Goal: Task Accomplishment & Management: Use online tool/utility

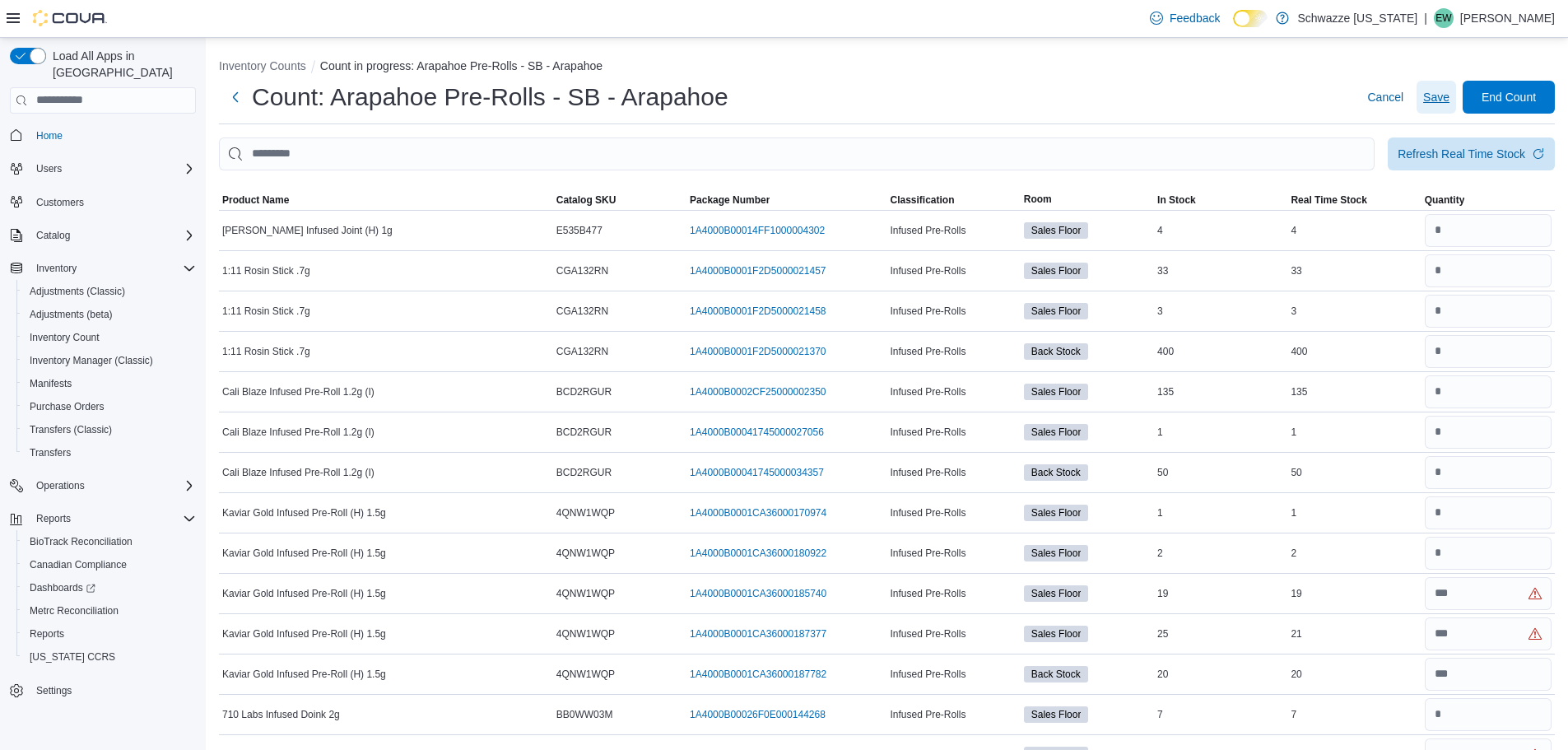
click at [1450, 95] on span "Save" at bounding box center [1437, 97] width 26 height 16
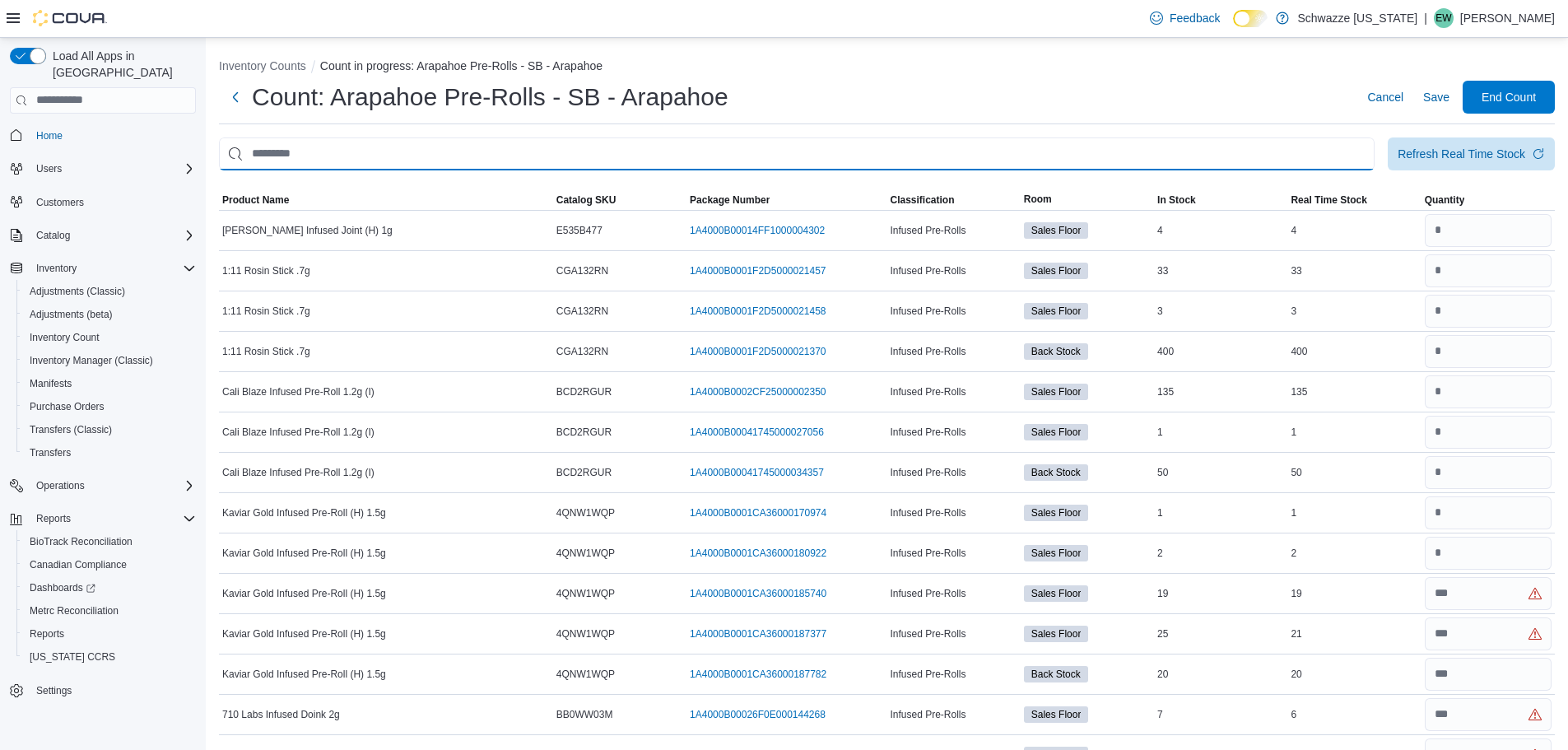
click at [406, 162] on input "This is a search bar. After typing your query, hit enter to filter the results …" at bounding box center [796, 154] width 1156 height 33
type input "******"
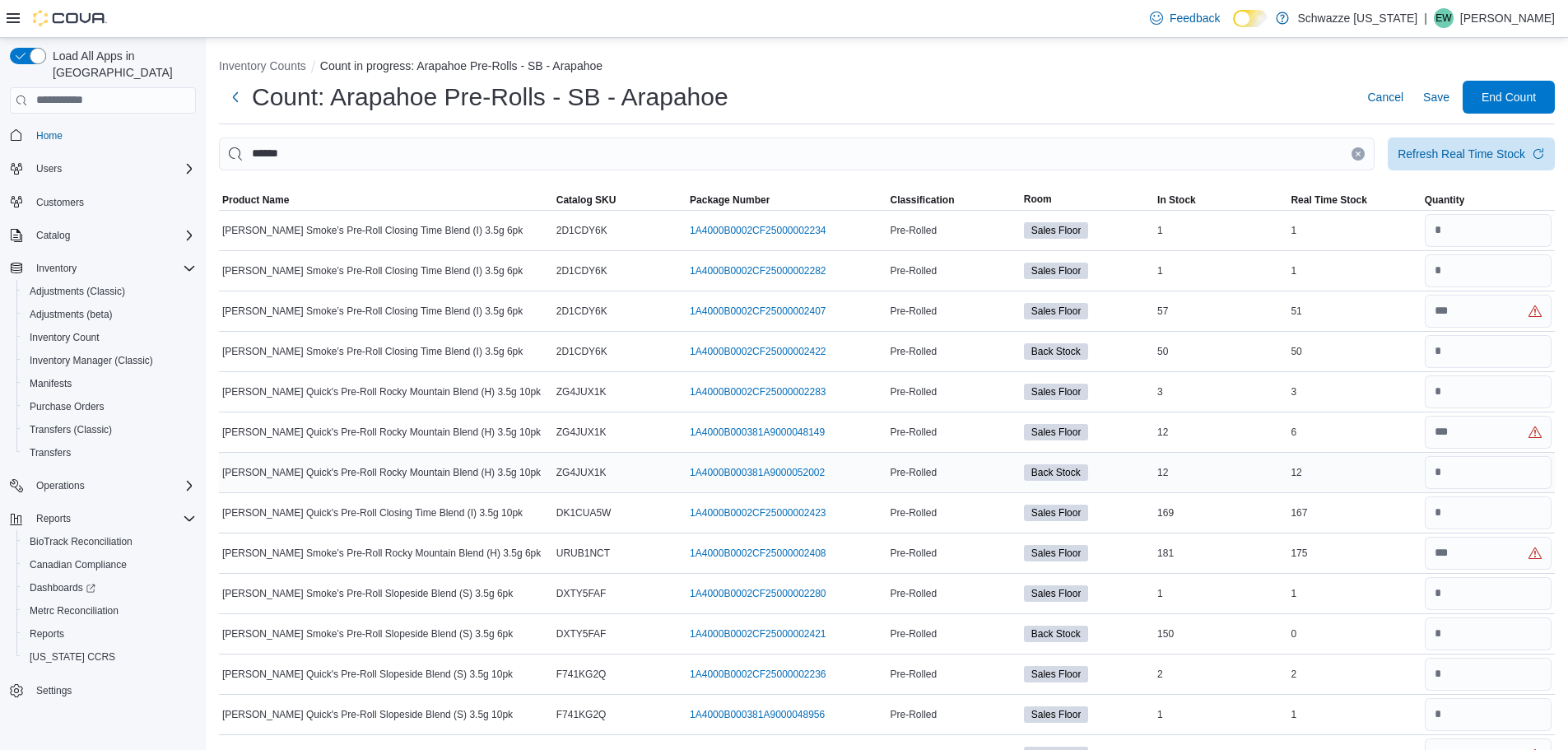
scroll to position [240, 0]
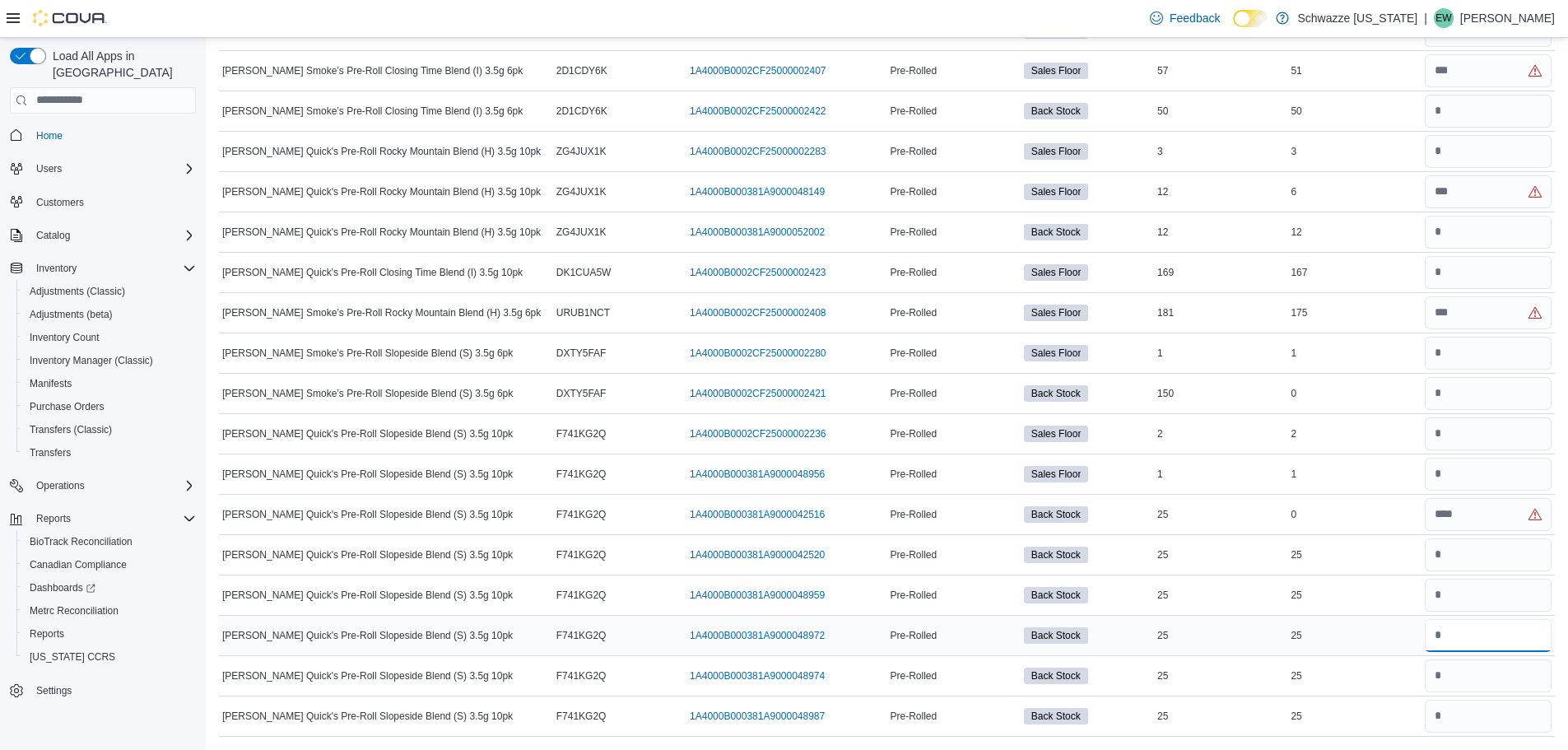
click at [1463, 648] on input "number" at bounding box center [1489, 636] width 127 height 33
type input "**"
drag, startPoint x: 1445, startPoint y: 596, endPoint x: 1454, endPoint y: 599, distance: 9.5
click at [1446, 596] on input "number" at bounding box center [1489, 595] width 127 height 33
type input "**"
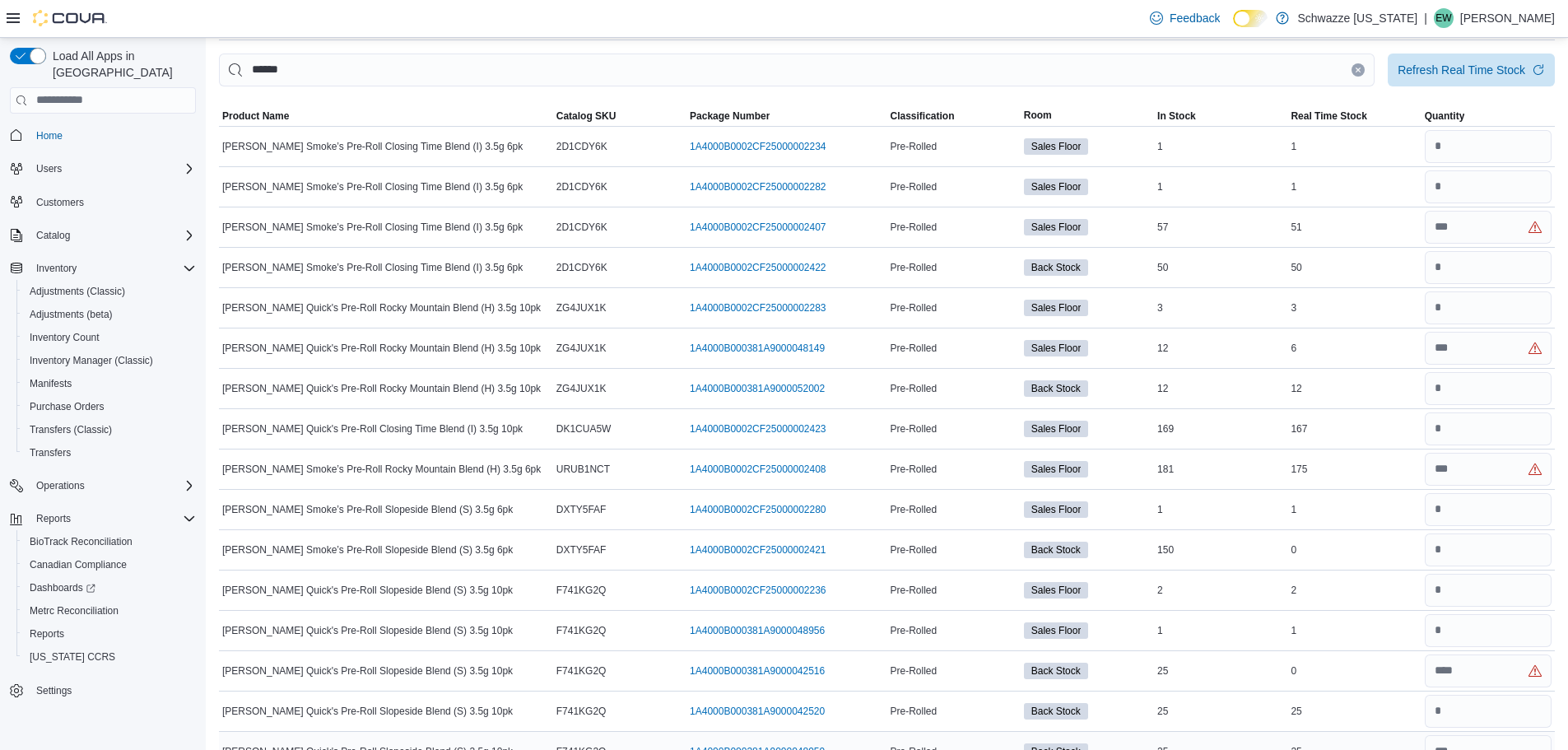
scroll to position [0, 0]
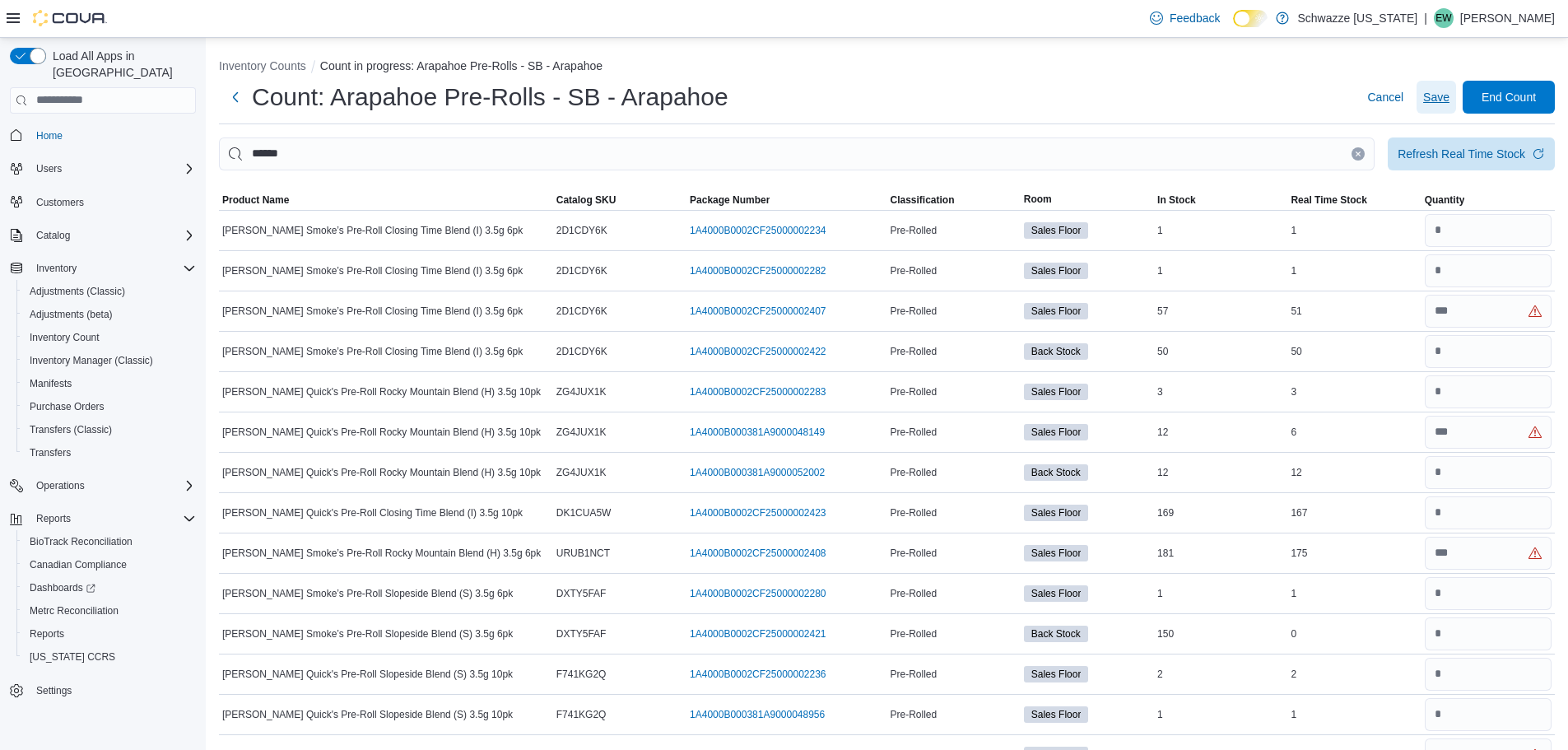
click at [1442, 93] on span "Save" at bounding box center [1437, 97] width 26 height 16
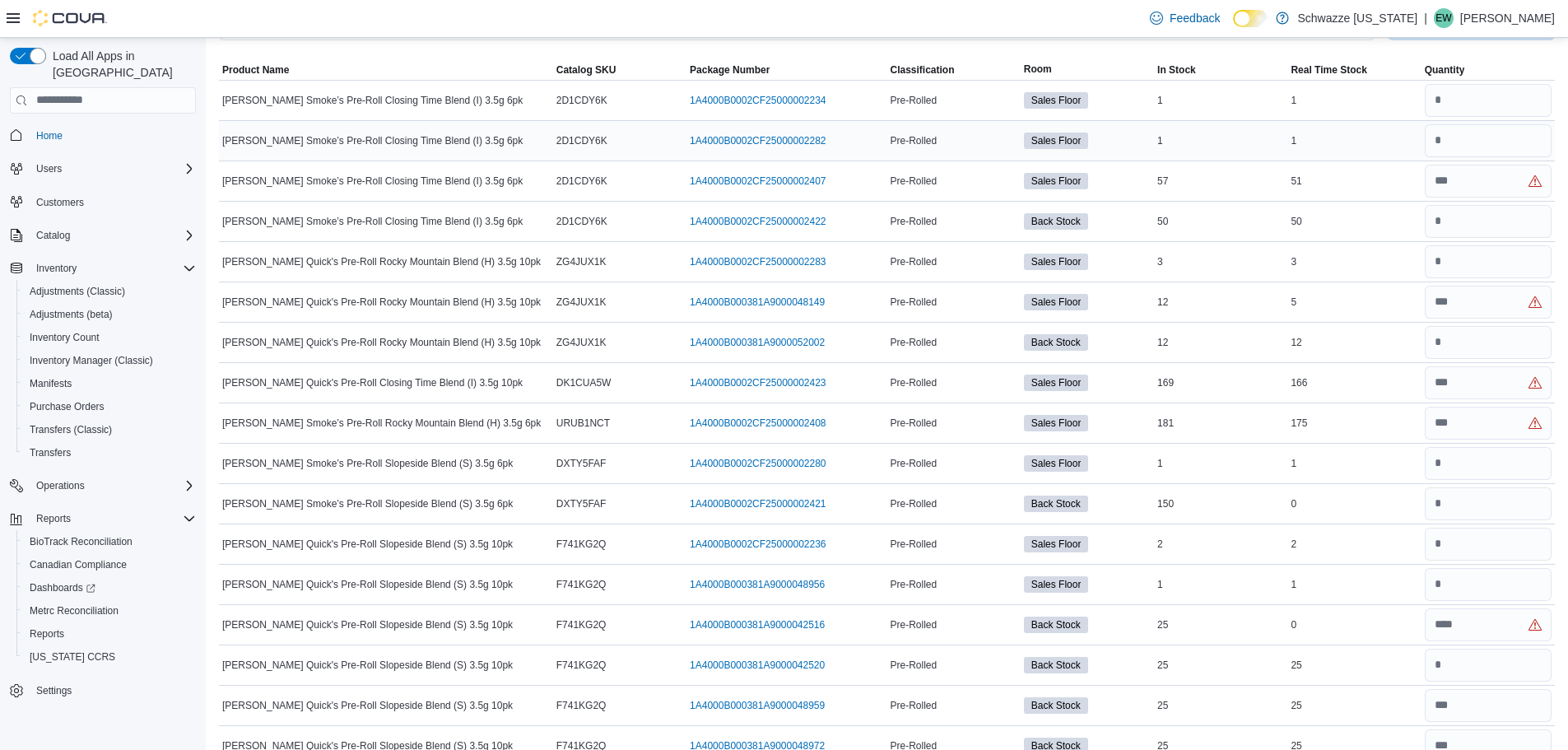
scroll to position [240, 0]
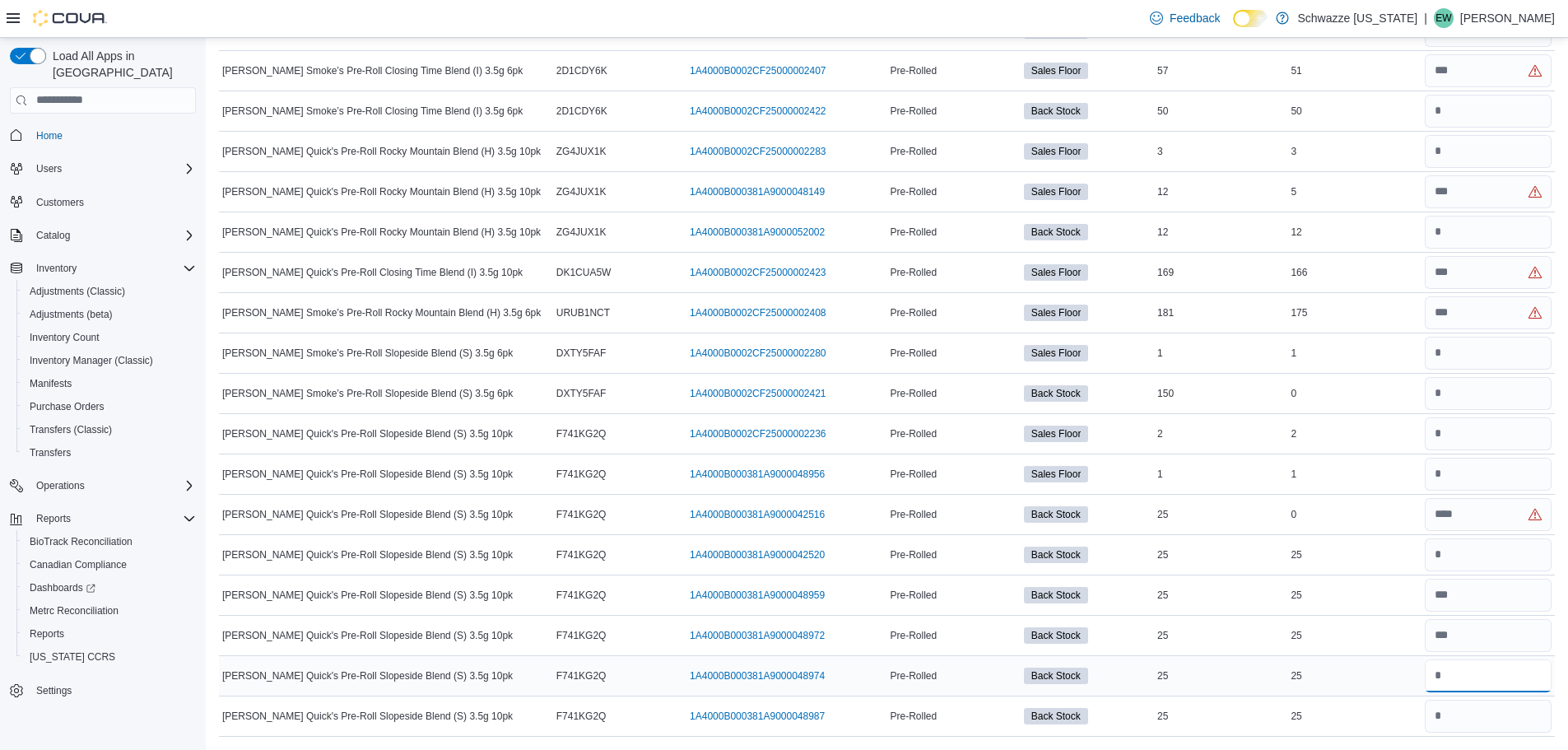
drag, startPoint x: 1461, startPoint y: 683, endPoint x: 1476, endPoint y: 692, distance: 17.5
click at [1462, 683] on input "number" at bounding box center [1489, 676] width 127 height 33
type input "**"
click at [1458, 720] on input "number" at bounding box center [1489, 716] width 127 height 33
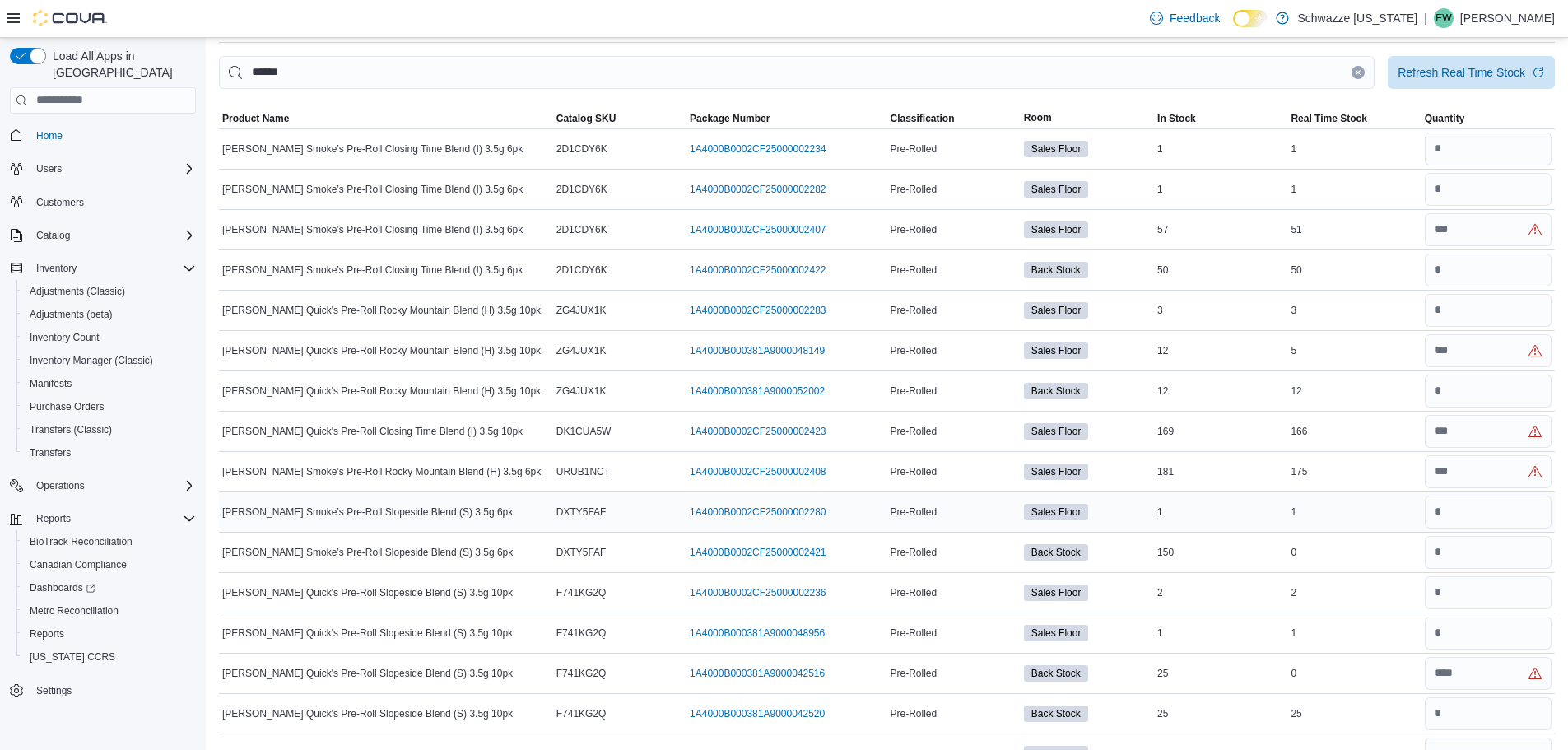
scroll to position [0, 0]
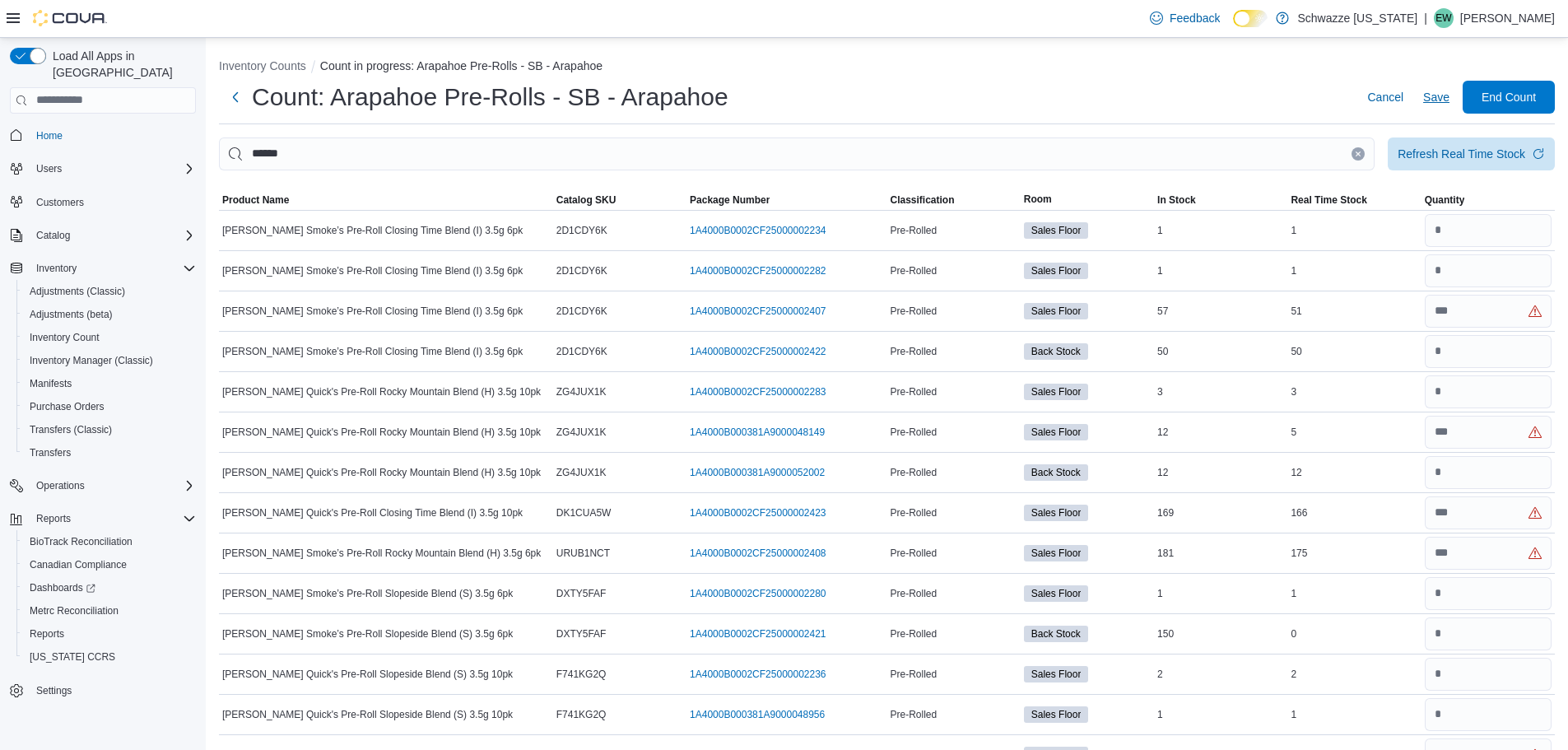
type input "**"
click at [1446, 107] on span "Save" at bounding box center [1437, 97] width 26 height 33
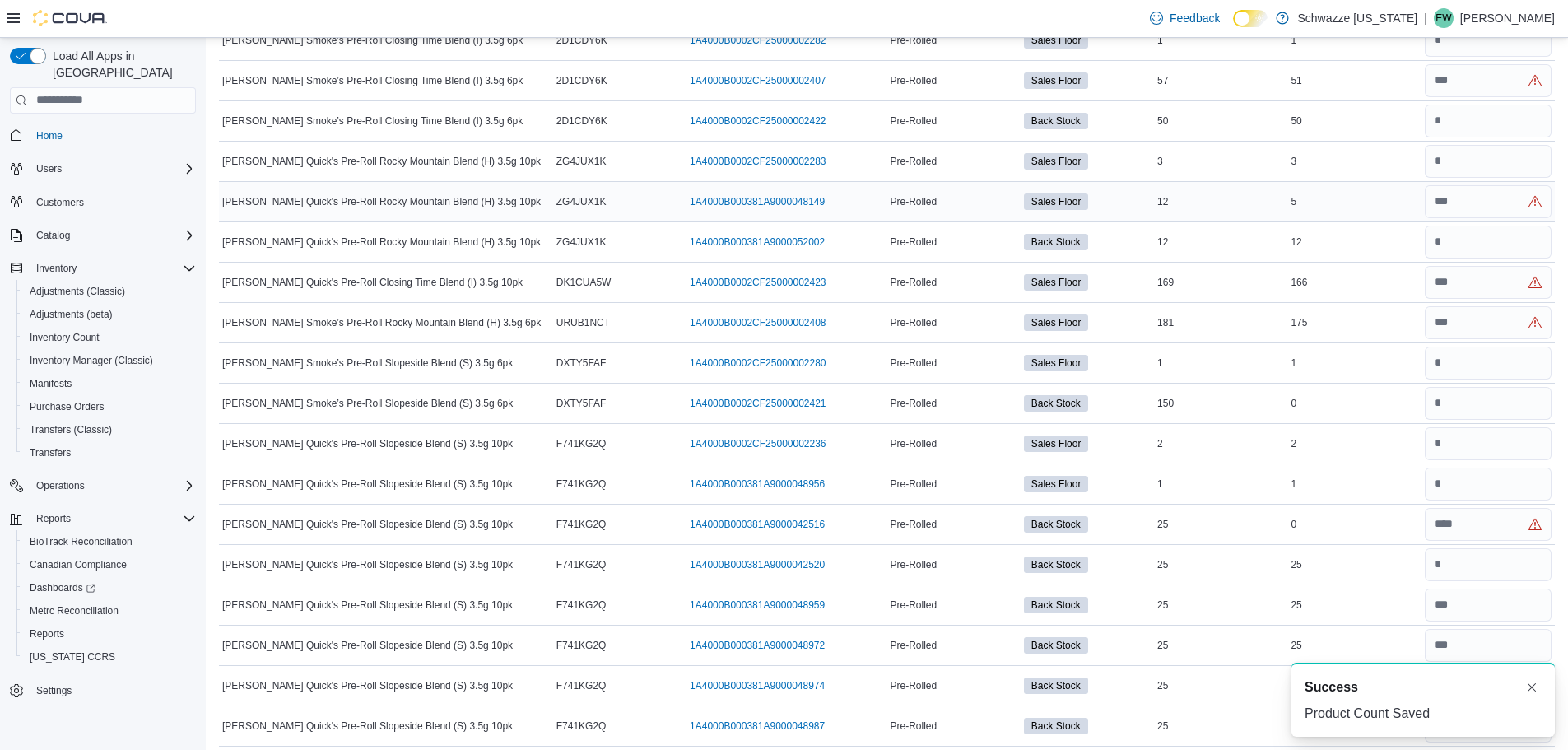
scroll to position [240, 0]
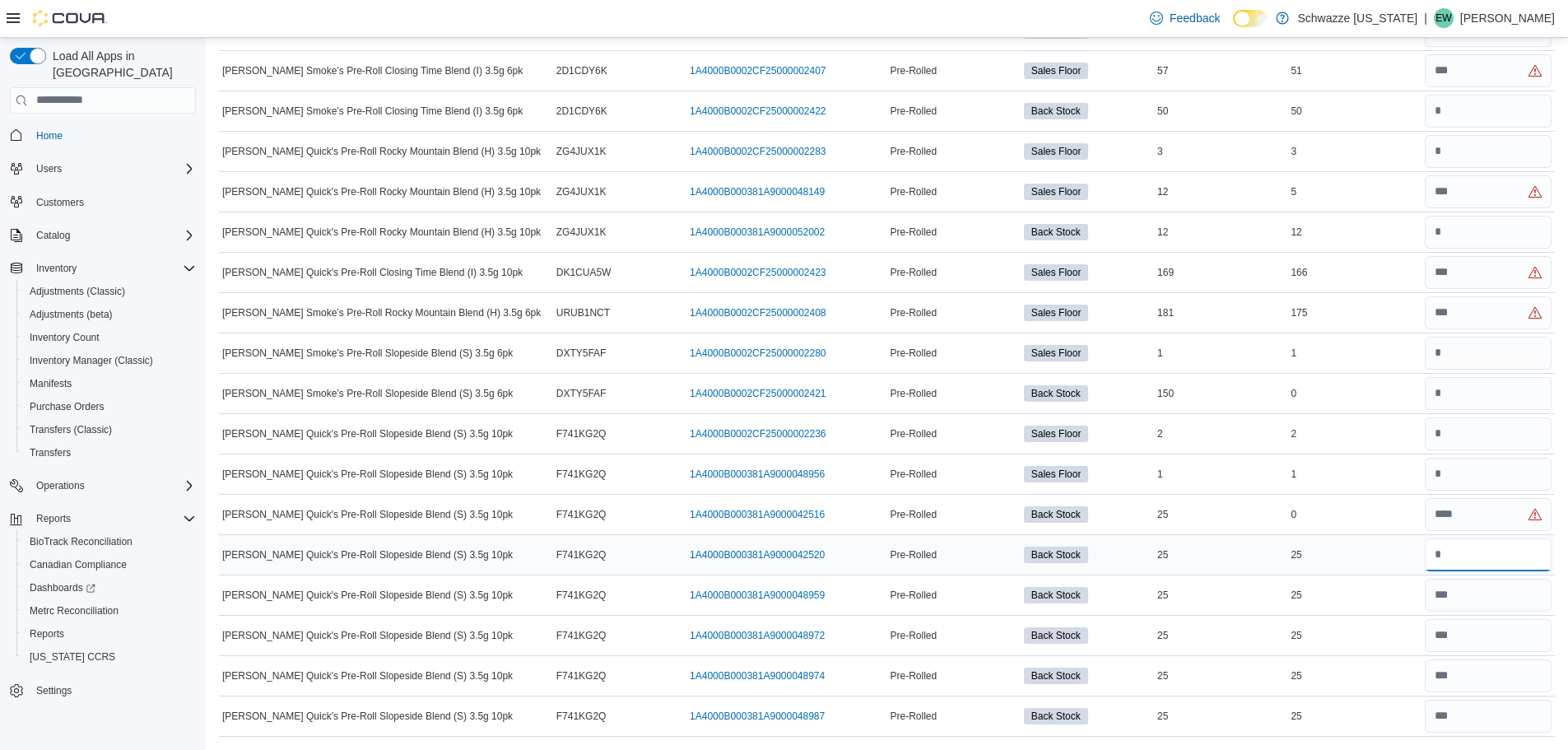
click at [1463, 562] on input "number" at bounding box center [1489, 555] width 127 height 33
type input "**"
drag, startPoint x: 1439, startPoint y: 514, endPoint x: 1498, endPoint y: 515, distance: 59.0
click at [1498, 515] on input "number" at bounding box center [1489, 514] width 127 height 33
drag, startPoint x: 1478, startPoint y: 513, endPoint x: 1429, endPoint y: 513, distance: 49.0
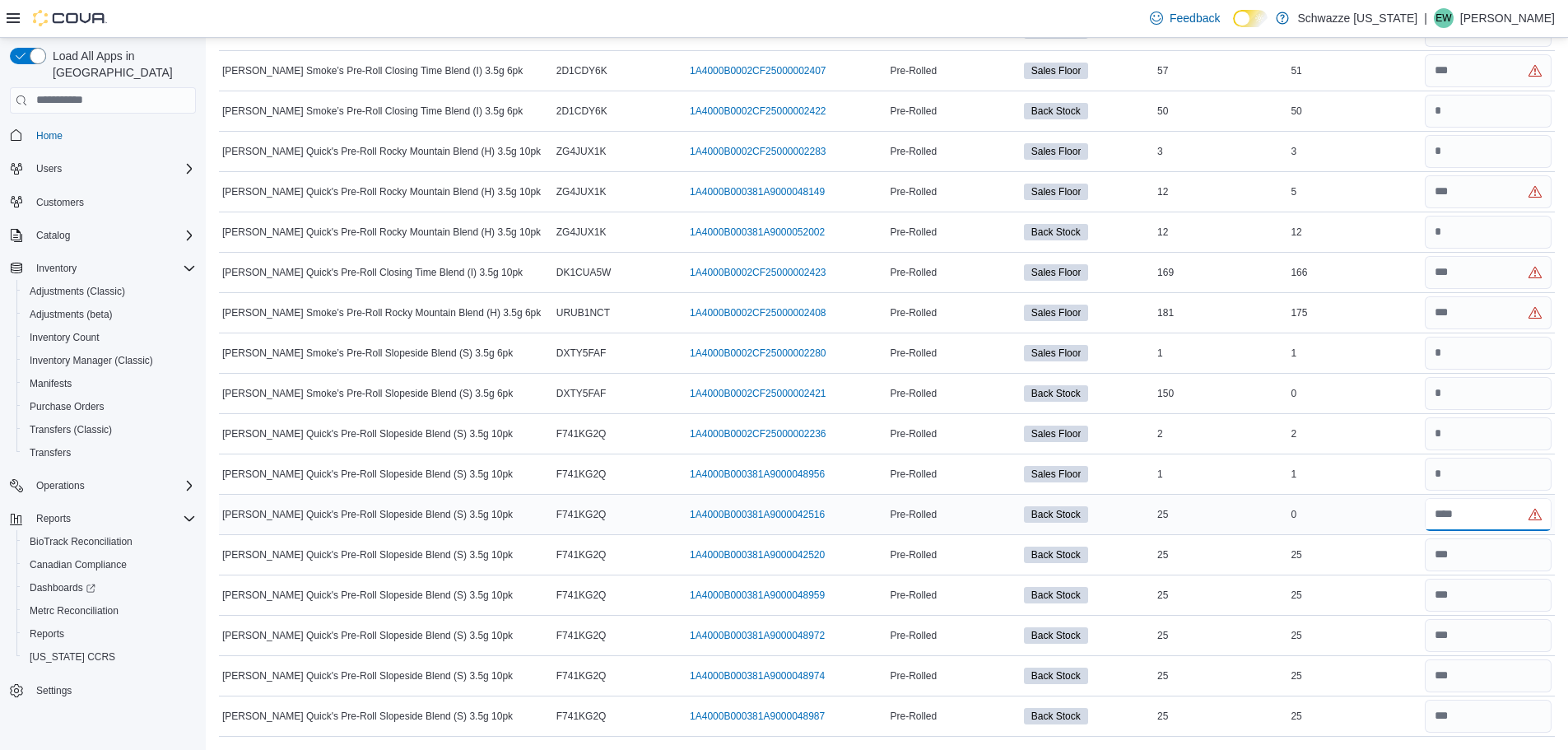
click at [1429, 513] on tr "[PERSON_NAME] Quick's Pre-Roll Slopeside Blend (S) 3.5g 10pk Catalog SKU F741KG…" at bounding box center [886, 514] width 1336 height 40
drag, startPoint x: 1311, startPoint y: 510, endPoint x: 1155, endPoint y: 514, distance: 156.1
click at [1155, 514] on tr "[PERSON_NAME] Quick's Pre-Roll Slopeside Blend (S) 3.5g 10pk Catalog SKU F741KG…" at bounding box center [886, 514] width 1336 height 40
drag, startPoint x: 832, startPoint y: 514, endPoint x: 693, endPoint y: 513, distance: 139.0
click at [693, 513] on div "1A4000B000381A9000042516 (opens in a new tab or window)" at bounding box center [786, 515] width 200 height 20
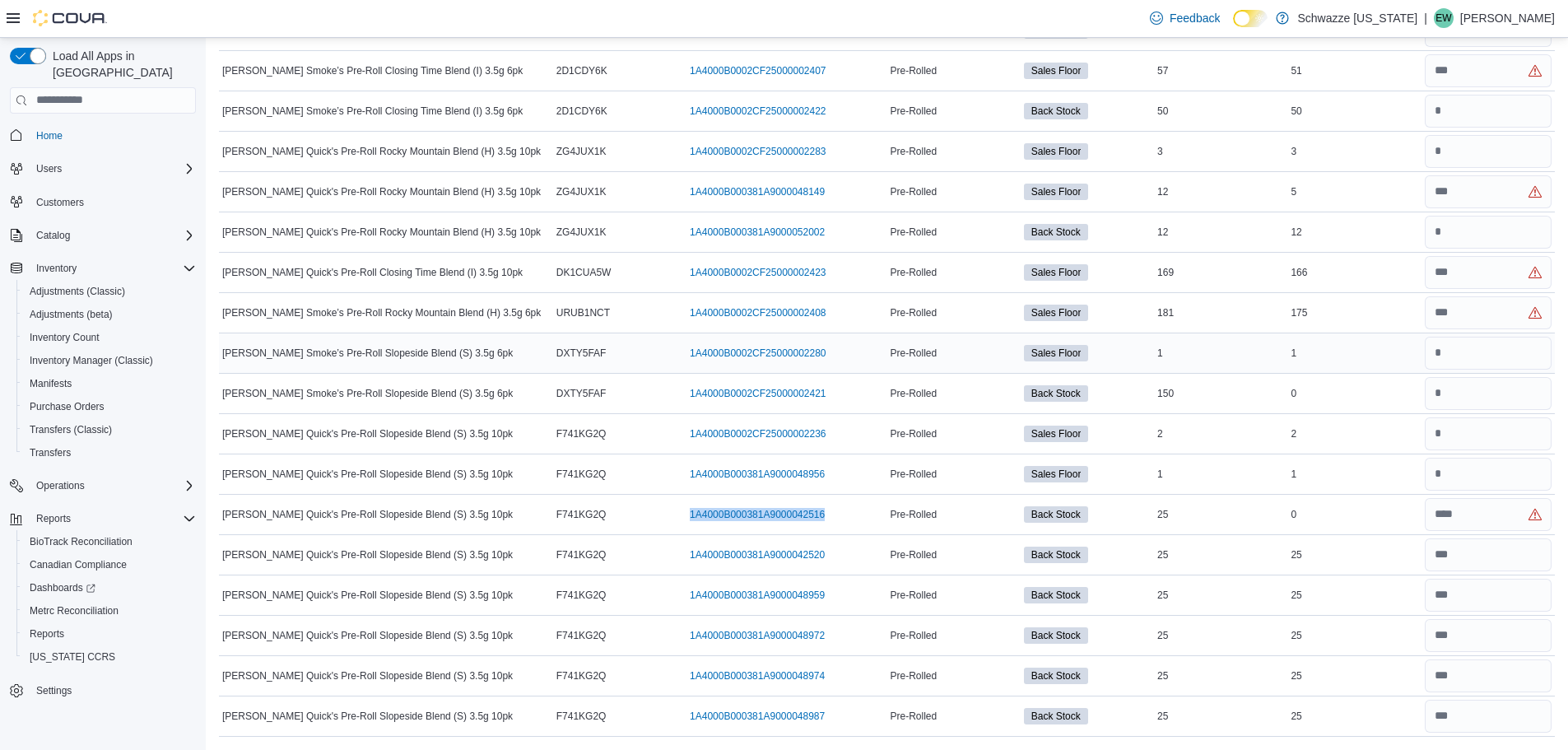
copy link "1A4000B000381A9000042516"
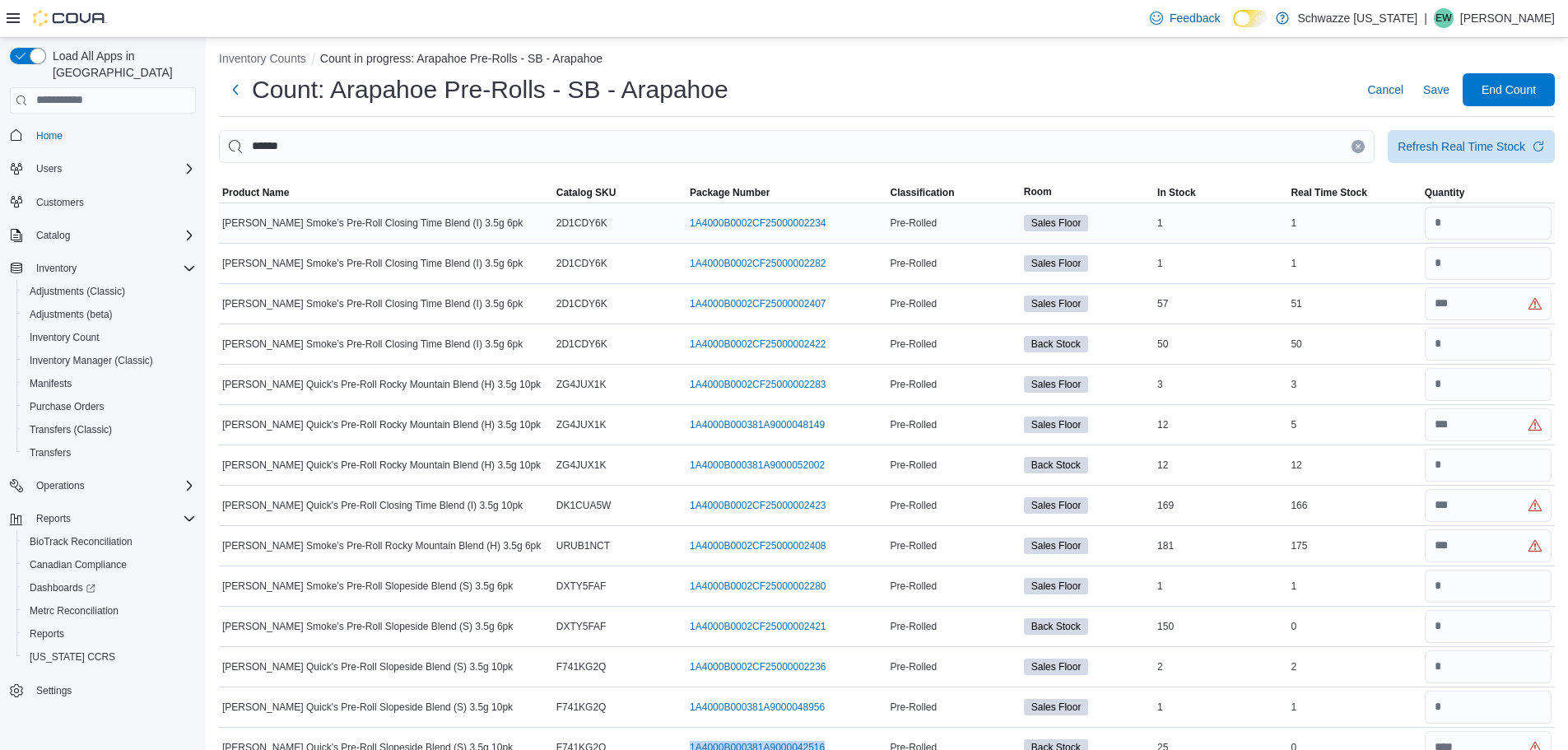
scroll to position [0, 0]
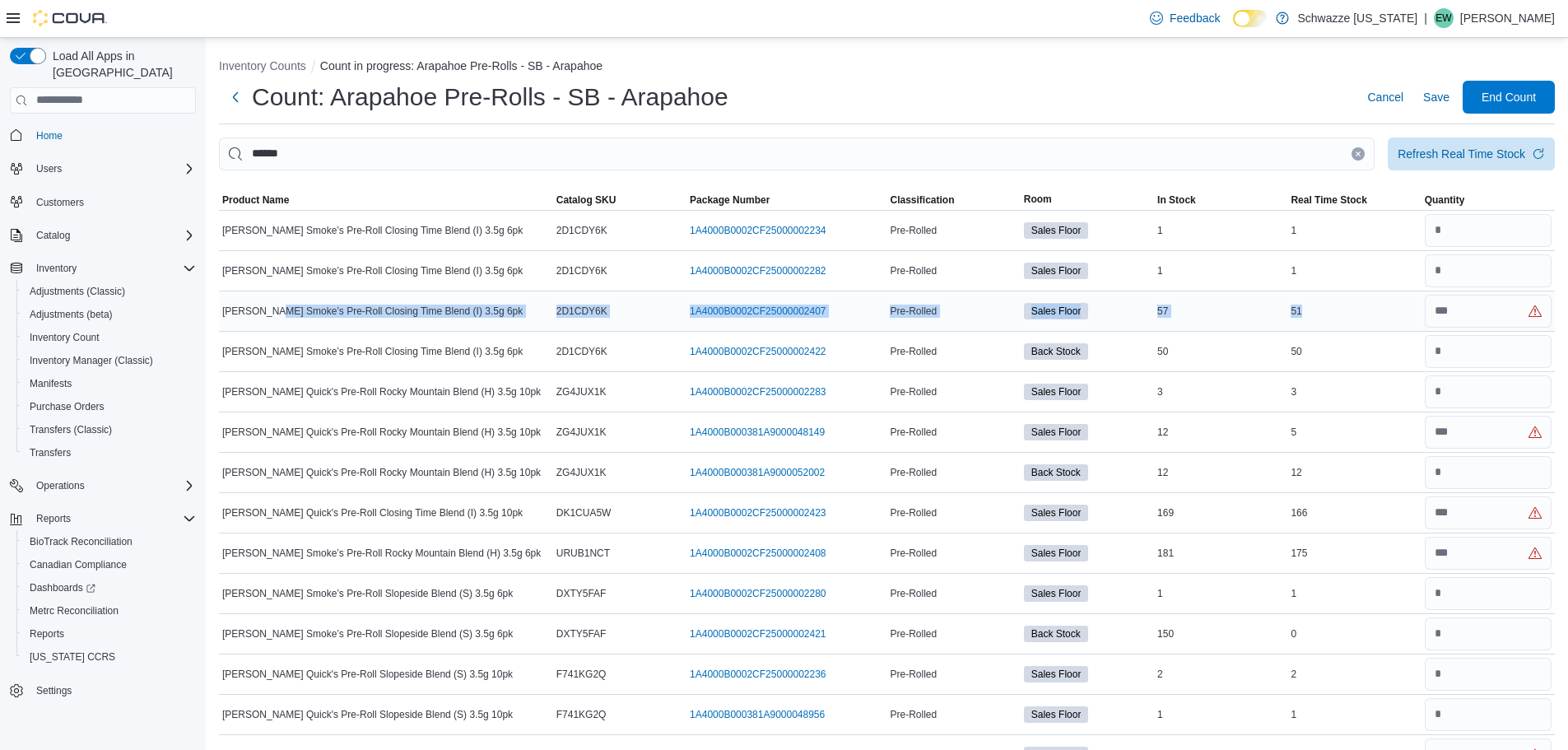
drag, startPoint x: 1375, startPoint y: 312, endPoint x: 273, endPoint y: 299, distance: 1102.1
click at [273, 299] on tr "[PERSON_NAME] Smoke’s Pre-Roll Closing Time Blend (I) 3.5g 6pk Catalog SKU 2D1C…" at bounding box center [886, 310] width 1336 height 40
click at [1433, 157] on div "Refresh Real Time Stock" at bounding box center [1462, 153] width 128 height 16
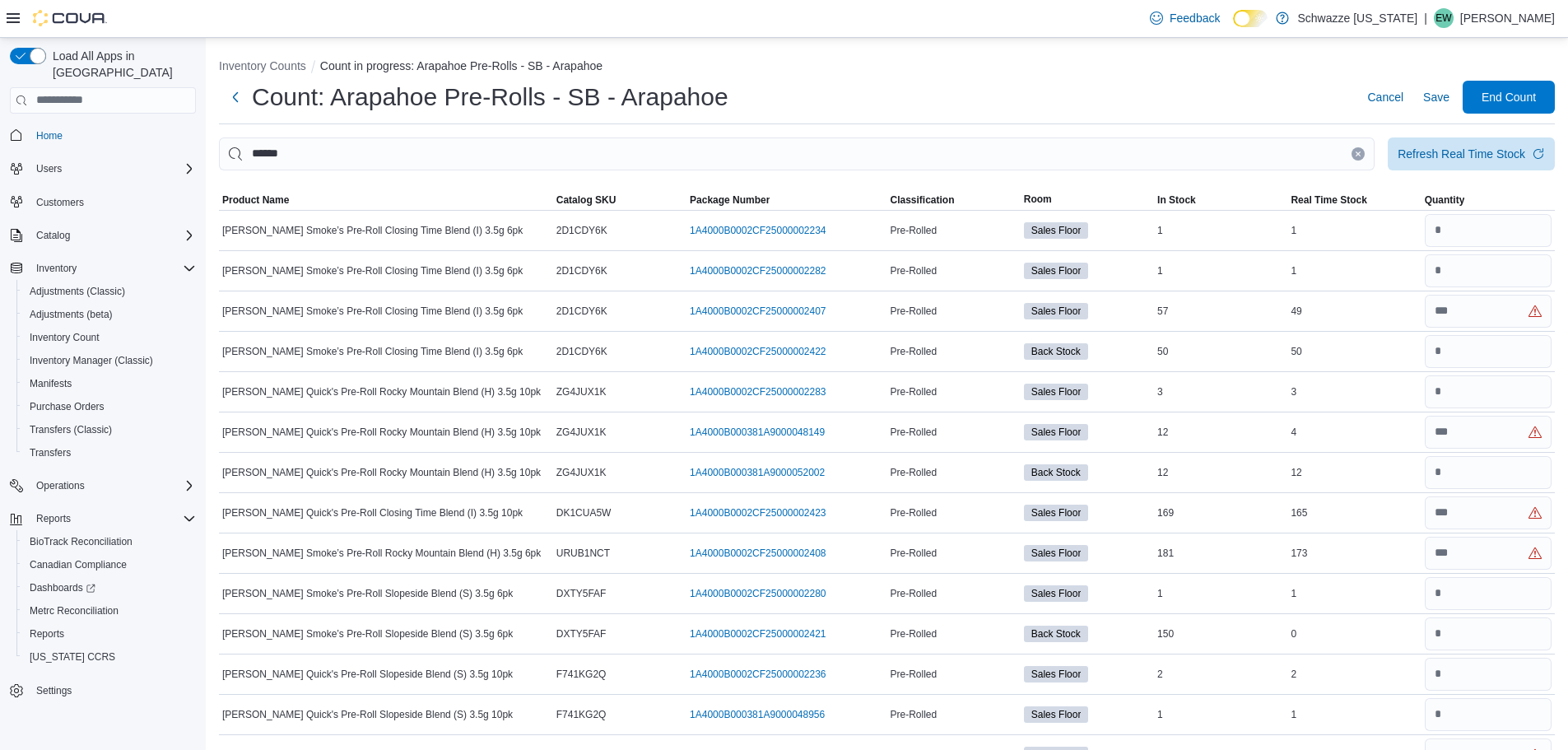
click at [1362, 153] on icon "Clear input" at bounding box center [1358, 153] width 6 height 6
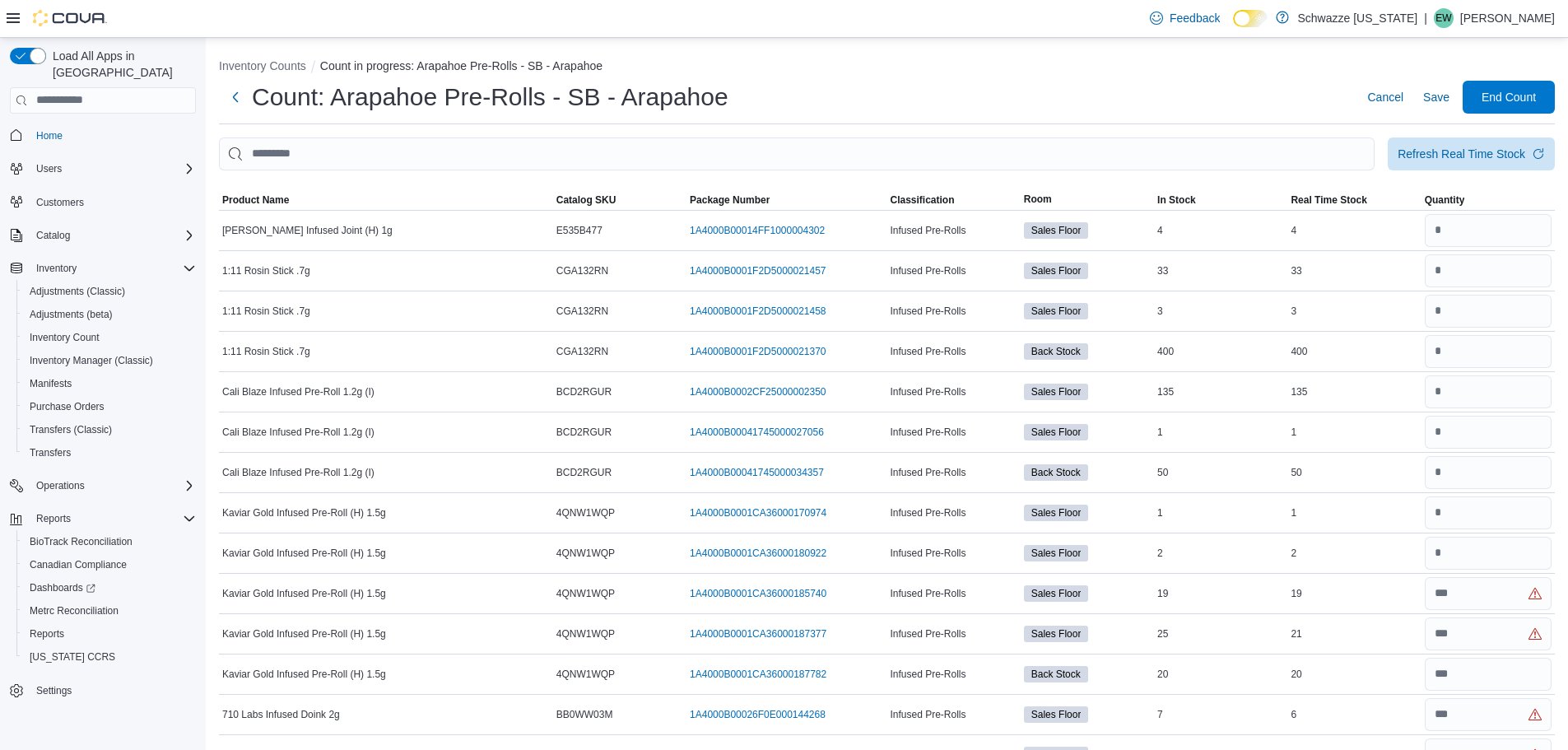
scroll to position [1509, 0]
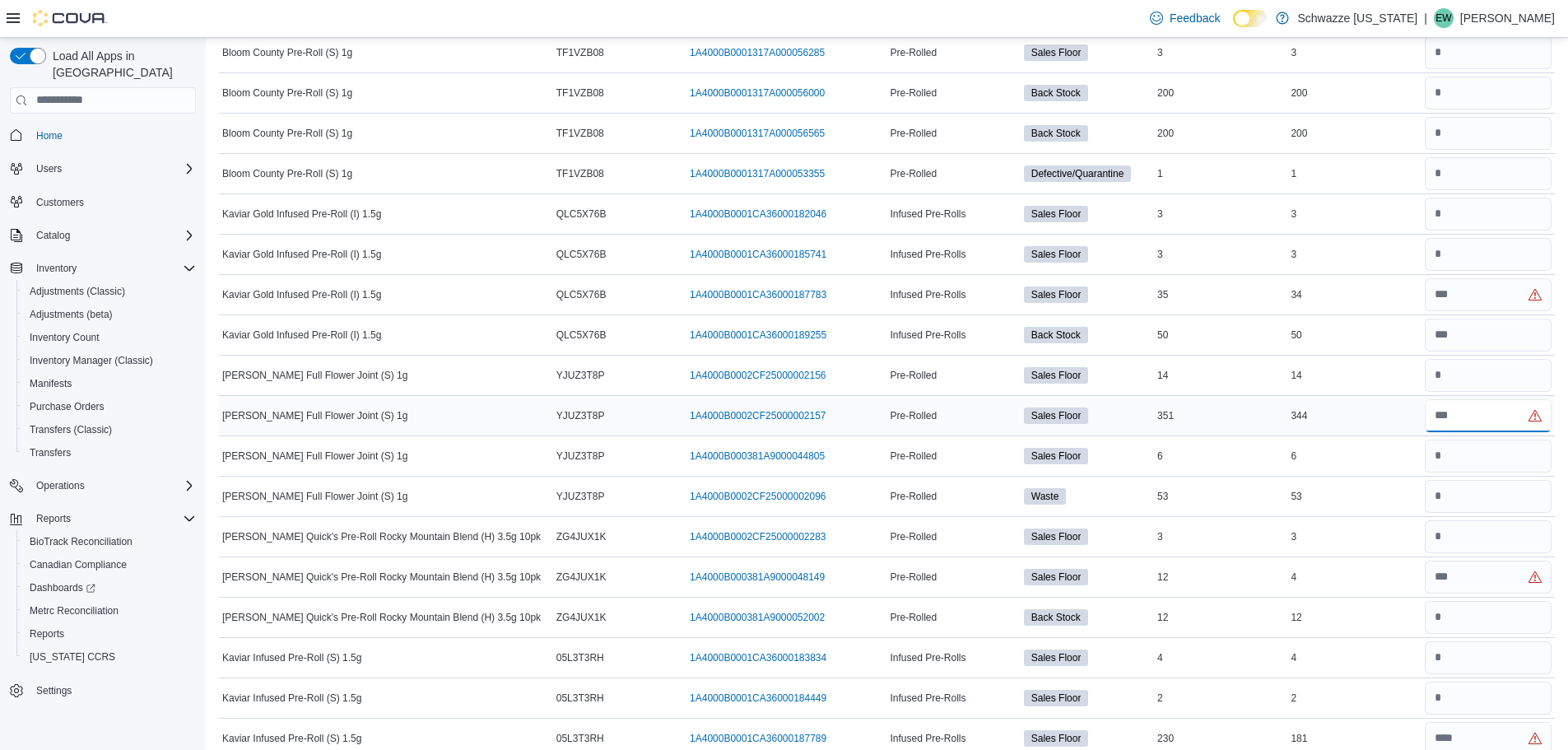
click at [1445, 413] on input "number" at bounding box center [1489, 415] width 127 height 33
type input "*"
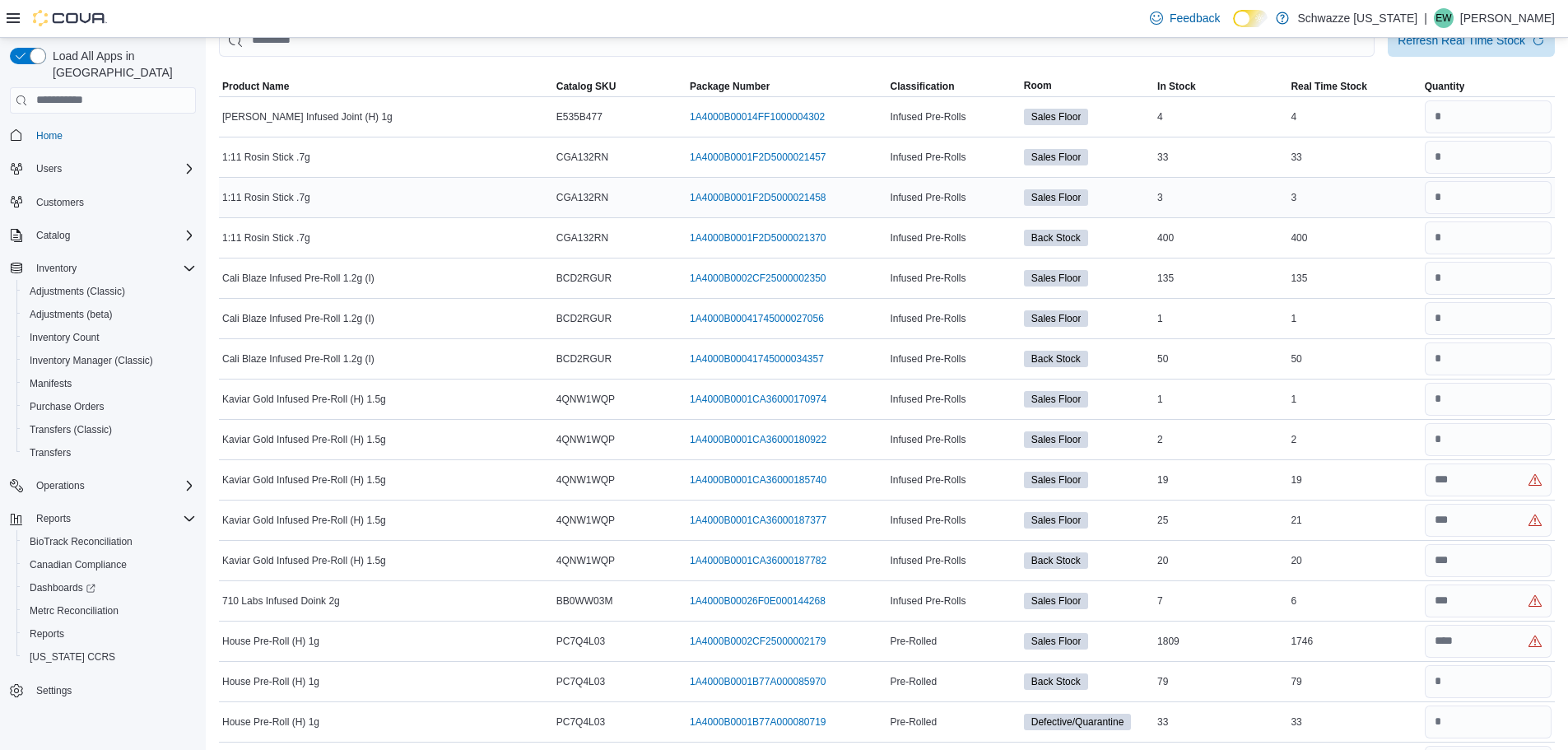
scroll to position [0, 0]
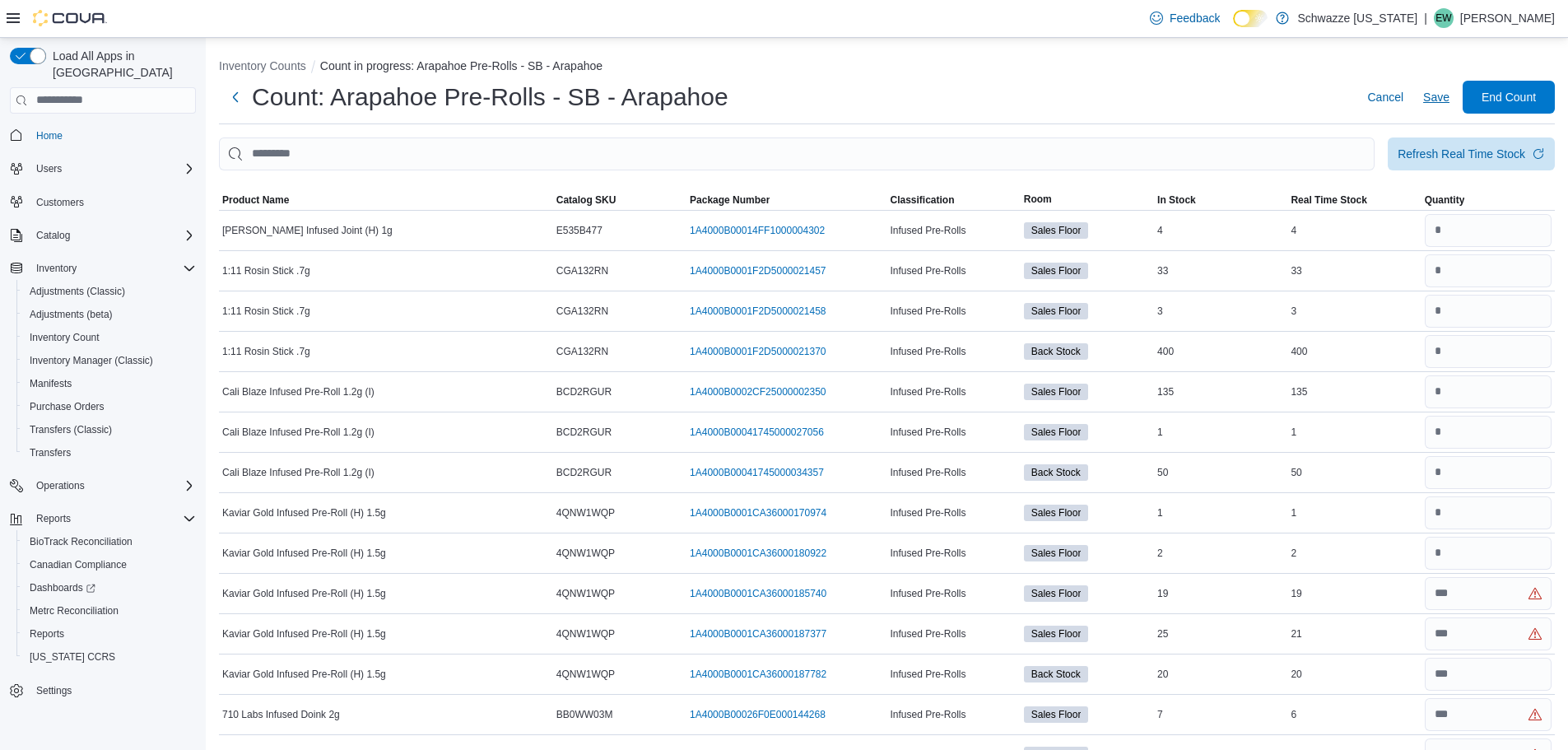
type input "***"
click at [1443, 95] on span "Save" at bounding box center [1437, 97] width 26 height 16
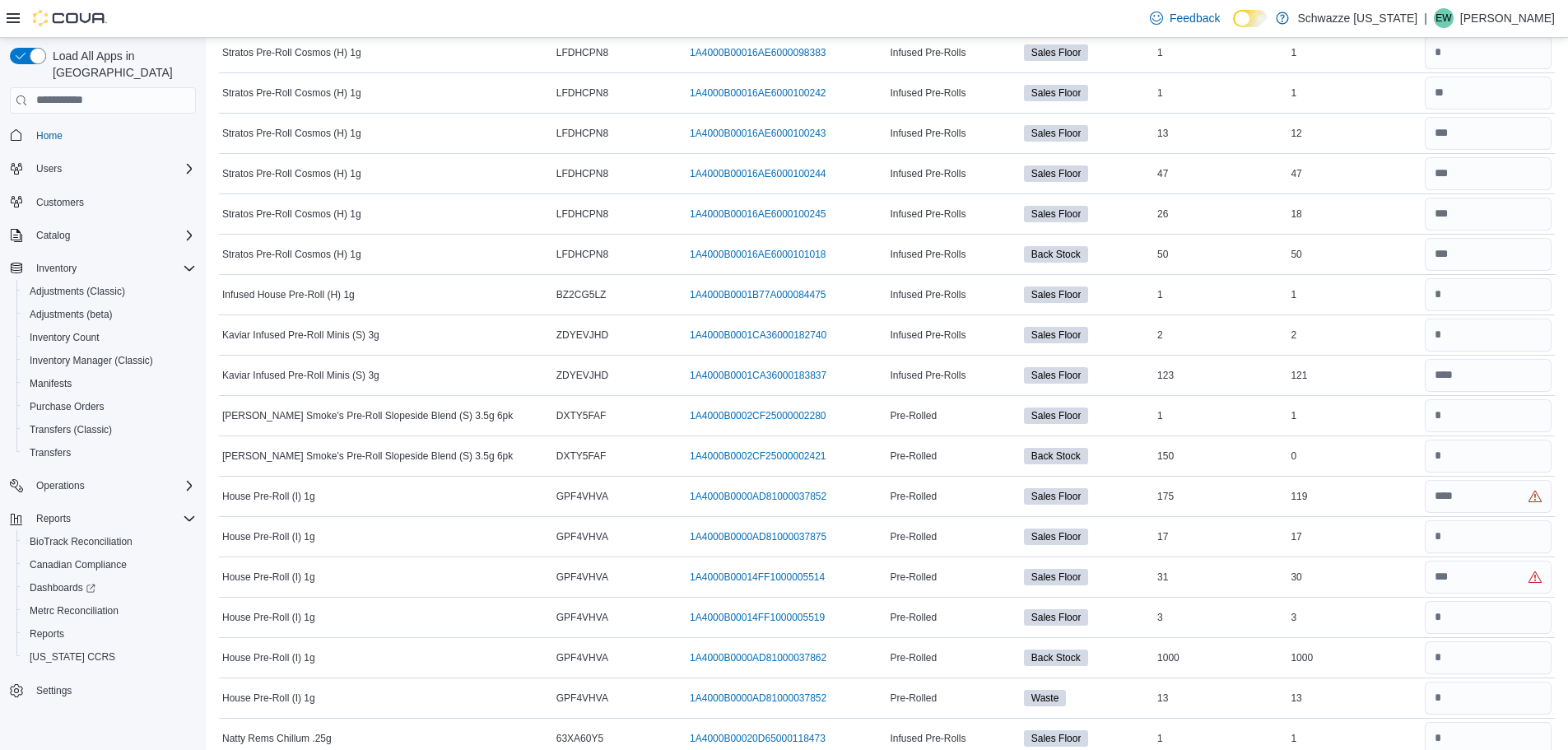
scroll to position [5180, 0]
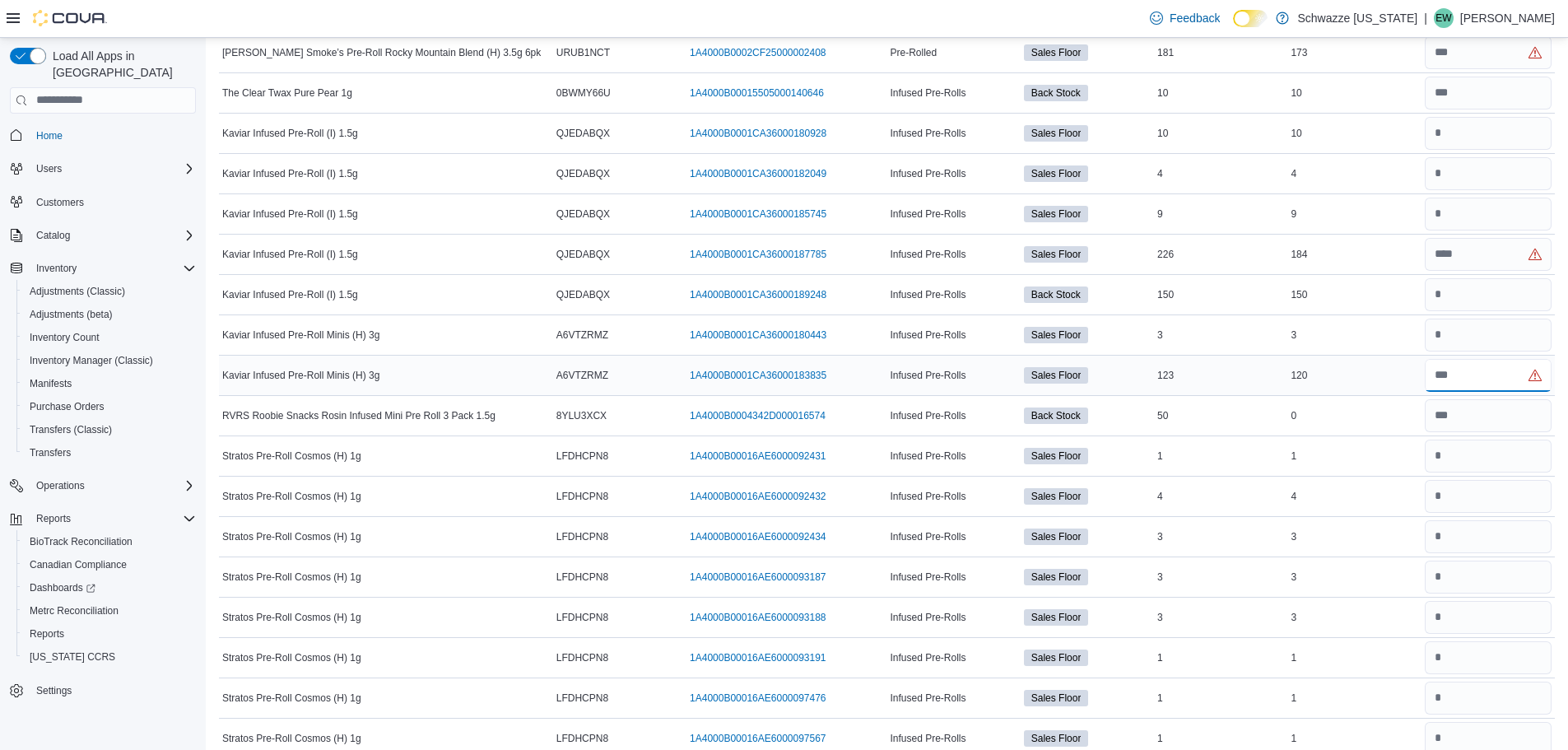
click at [1442, 378] on input "number" at bounding box center [1489, 375] width 127 height 33
type input "***"
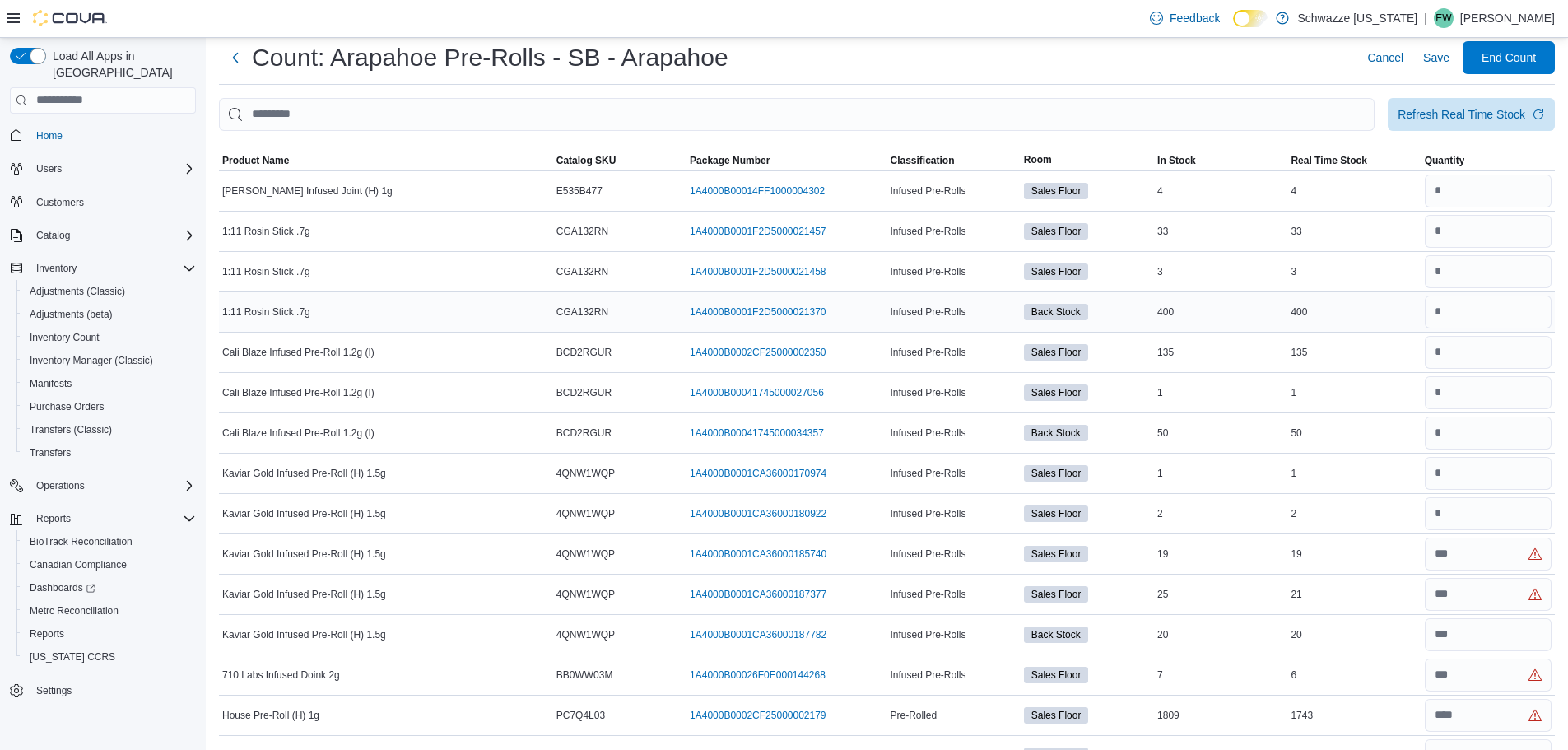
scroll to position [0, 0]
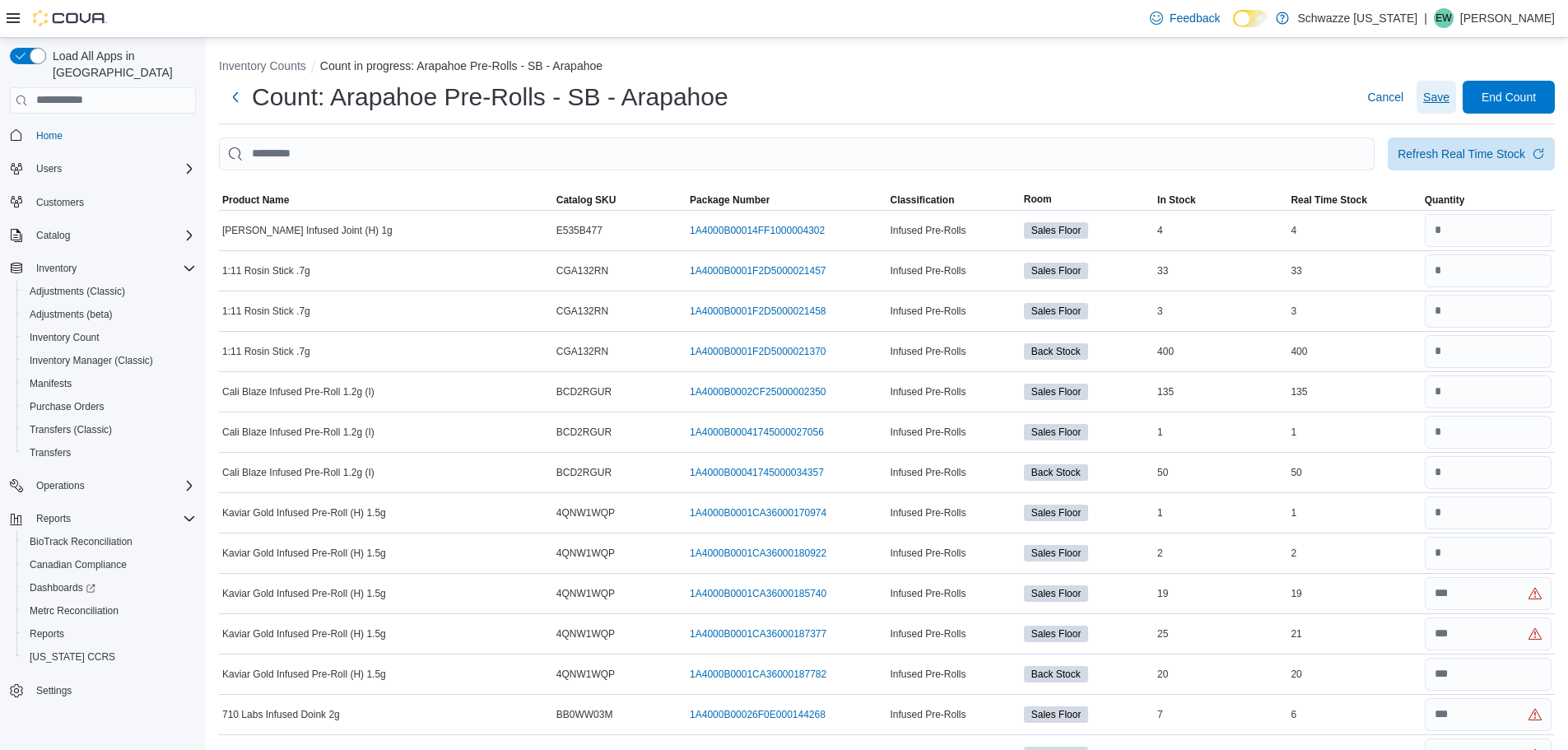
click at [1450, 102] on span "Save" at bounding box center [1437, 97] width 26 height 16
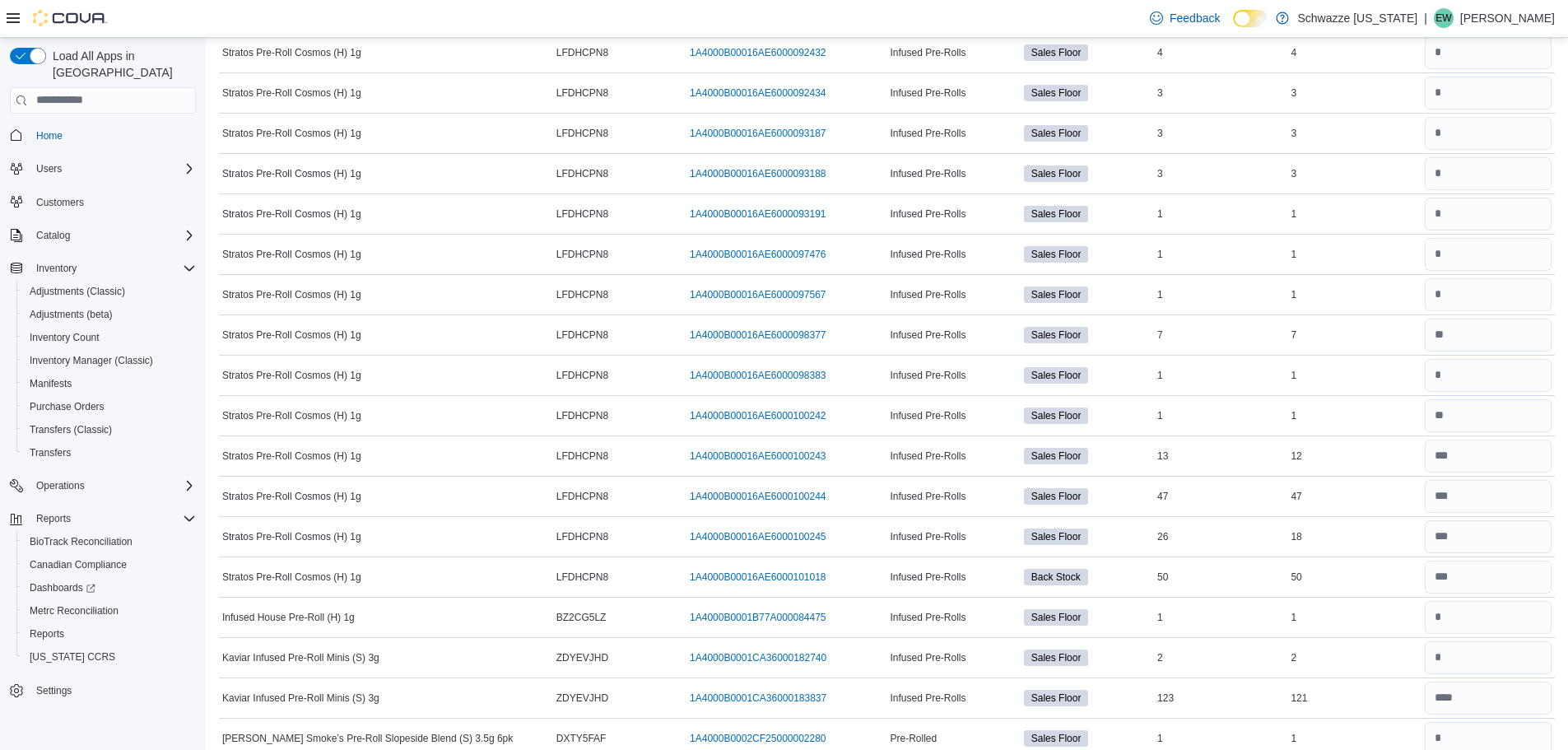
scroll to position [1993, 0]
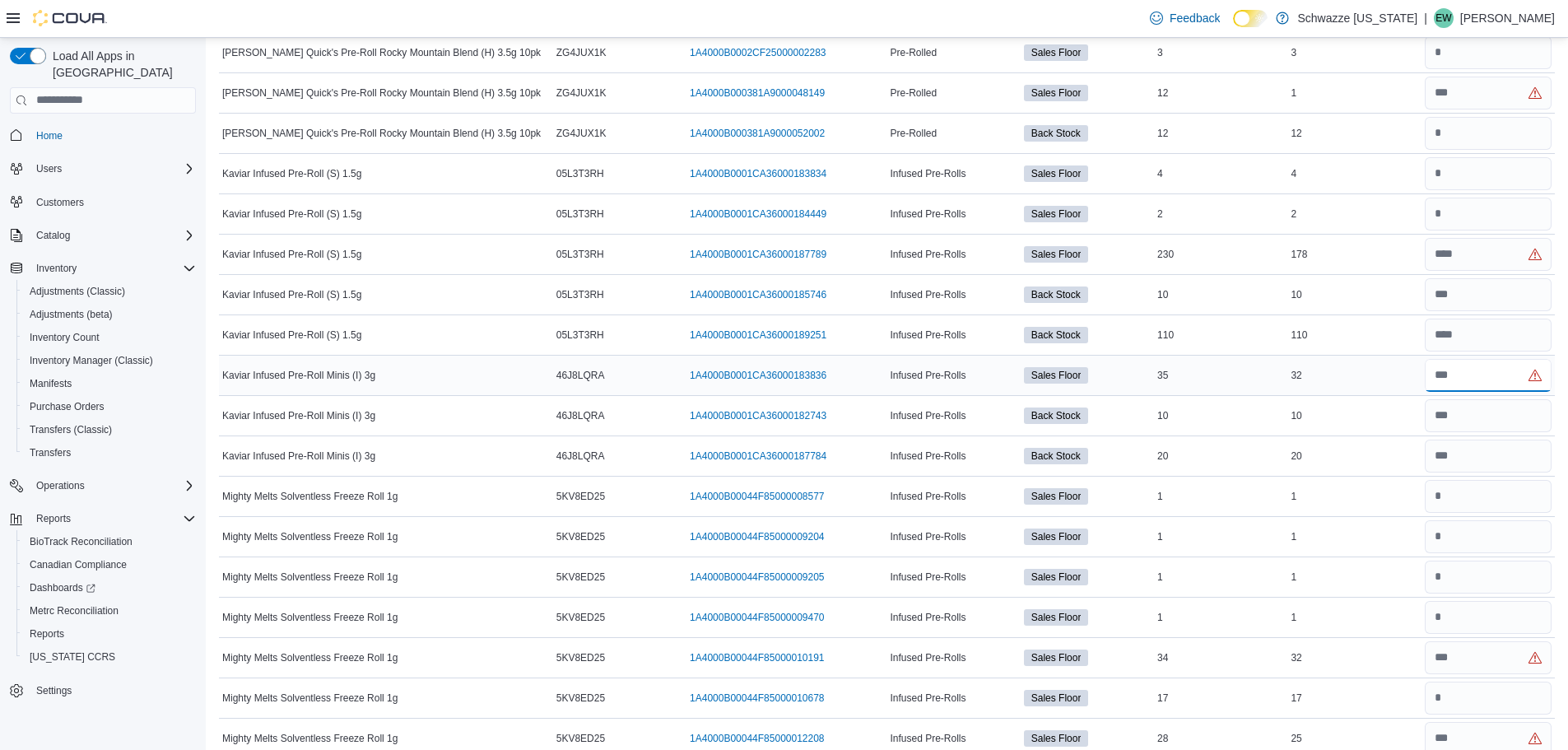
click at [1474, 391] on input "number" at bounding box center [1489, 375] width 127 height 33
type input "**"
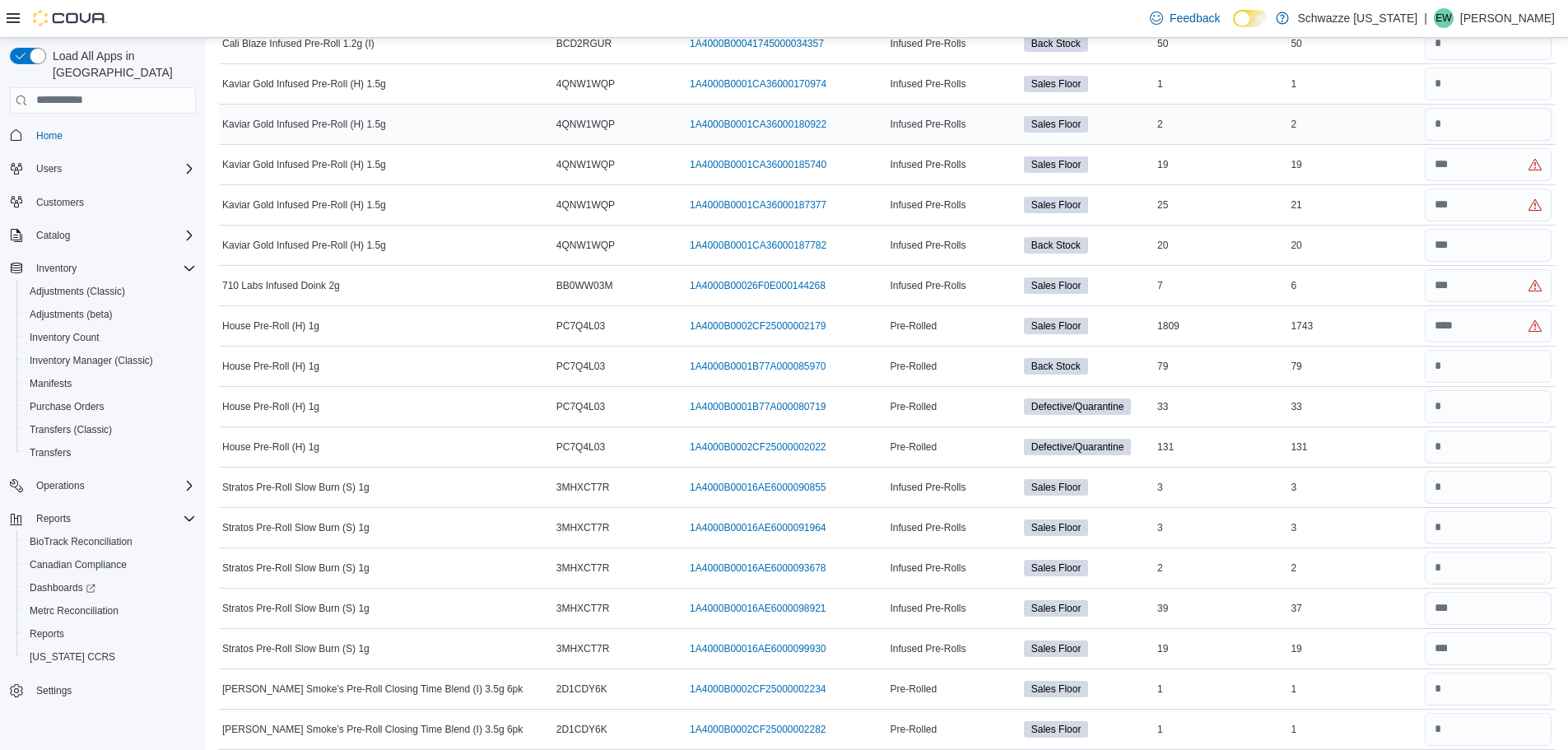
scroll to position [0, 0]
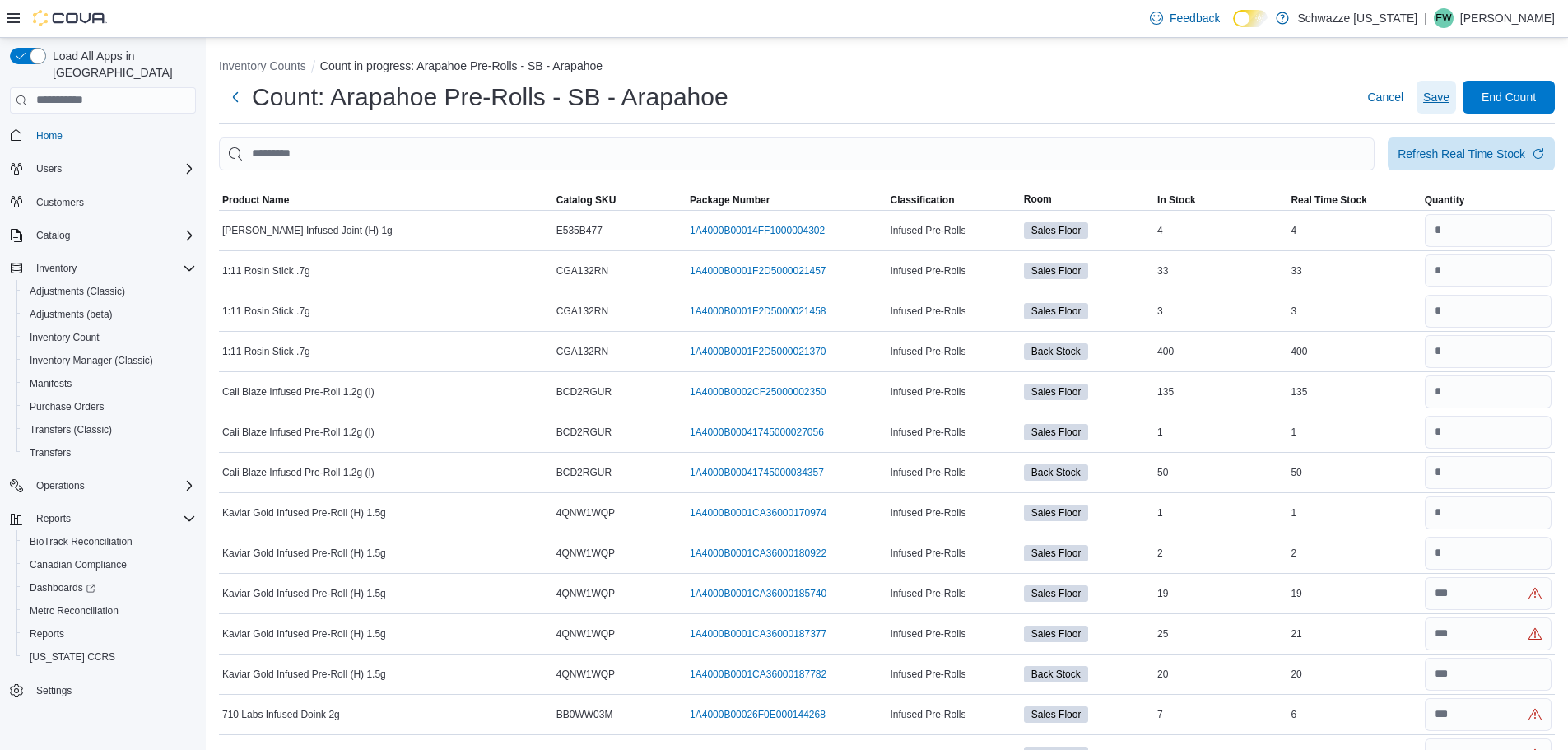
click at [1442, 97] on span "Save" at bounding box center [1437, 97] width 26 height 16
